Goal: Book appointment/travel/reservation

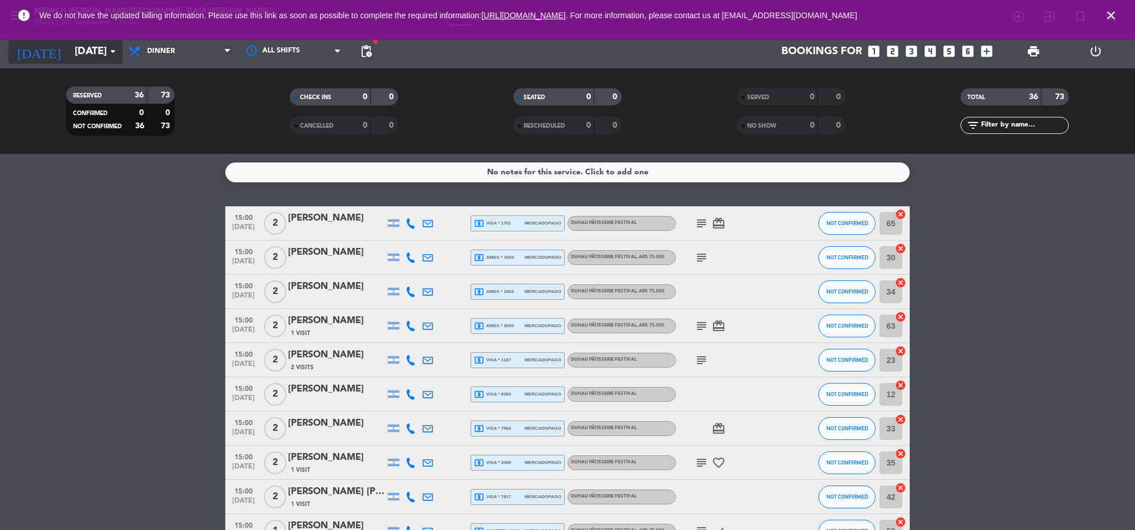
click at [104, 53] on input "[DATE]" at bounding box center [136, 51] width 134 height 24
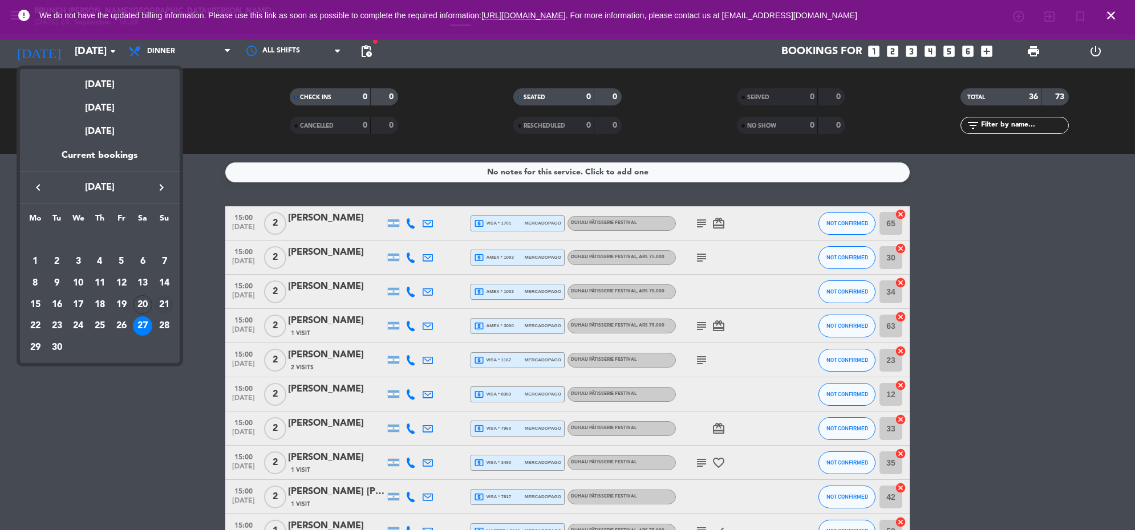
click at [161, 308] on div "21" at bounding box center [164, 304] width 19 height 19
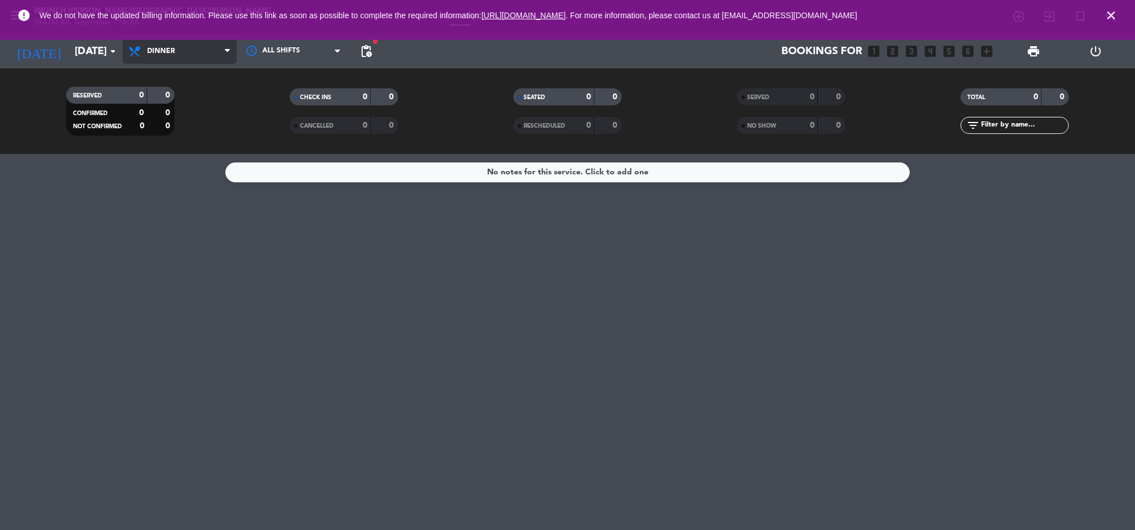
click at [216, 56] on span "Dinner" at bounding box center [180, 51] width 114 height 25
click at [216, 74] on div "menu Brunch [PERSON_NAME][GEOGRAPHIC_DATA][PERSON_NAME] [DATE] 20. September - …" at bounding box center [567, 77] width 1135 height 154
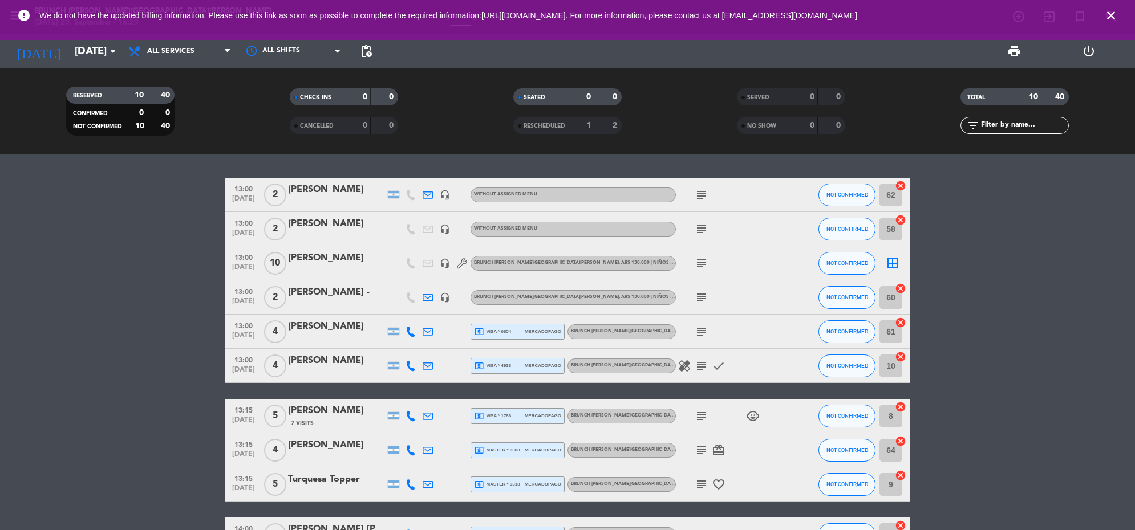
click at [1110, 11] on icon "close" at bounding box center [1111, 16] width 14 height 14
click at [1108, 14] on icon "close" at bounding box center [1111, 16] width 14 height 14
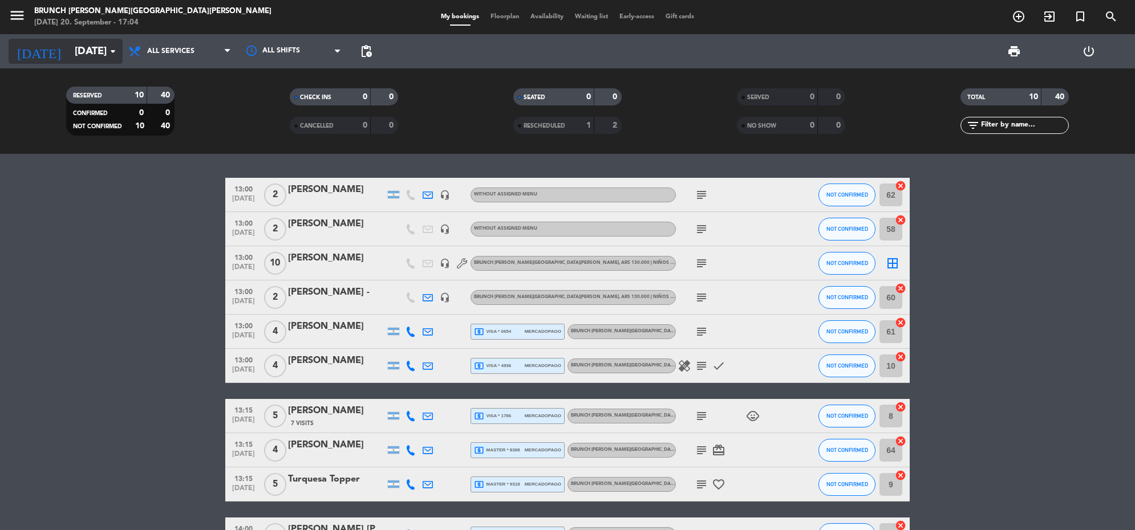
click at [112, 48] on icon "arrow_drop_down" at bounding box center [113, 51] width 14 height 14
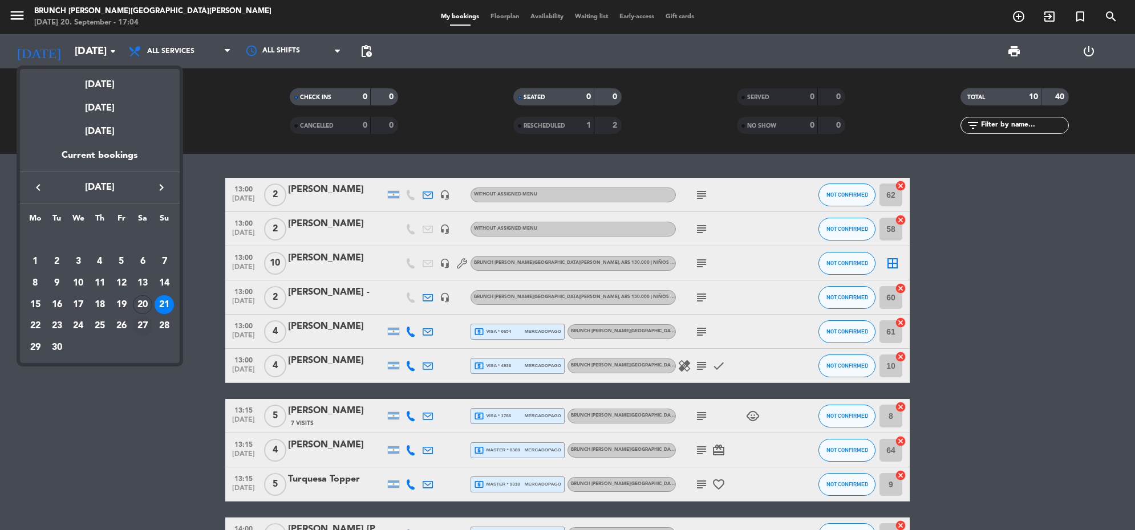
click at [145, 326] on div "27" at bounding box center [142, 326] width 19 height 19
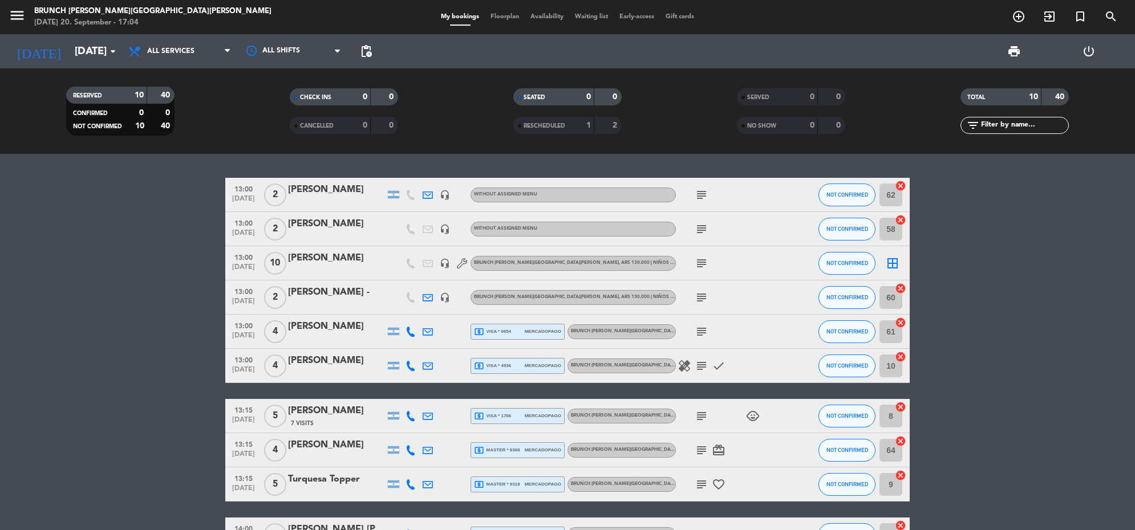
type input "[DATE]"
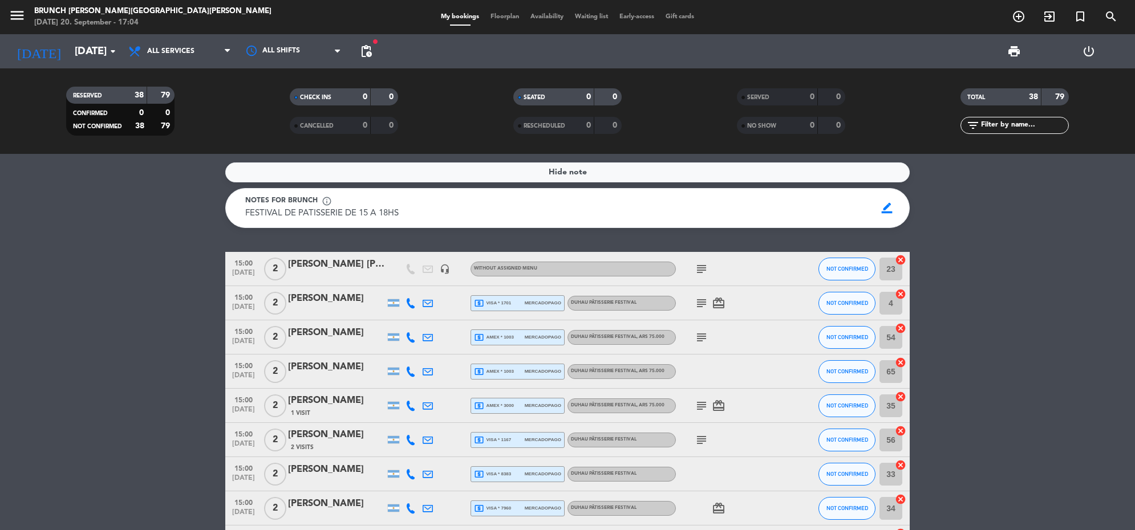
click at [699, 266] on icon "subject" at bounding box center [702, 269] width 14 height 14
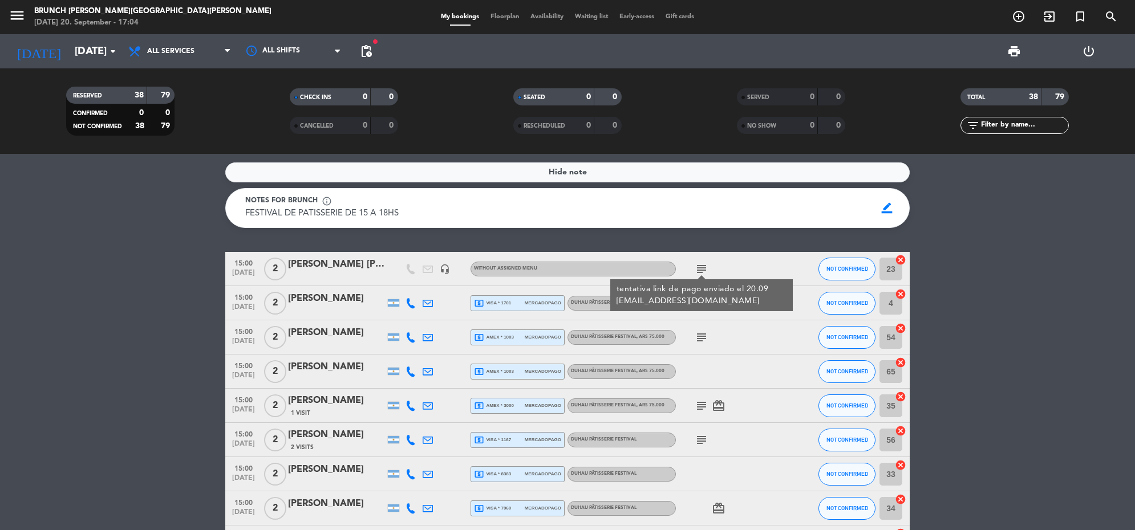
click at [594, 267] on div "Without assigned menu" at bounding box center [572, 269] width 205 height 15
